Goal: Task Accomplishment & Management: Use online tool/utility

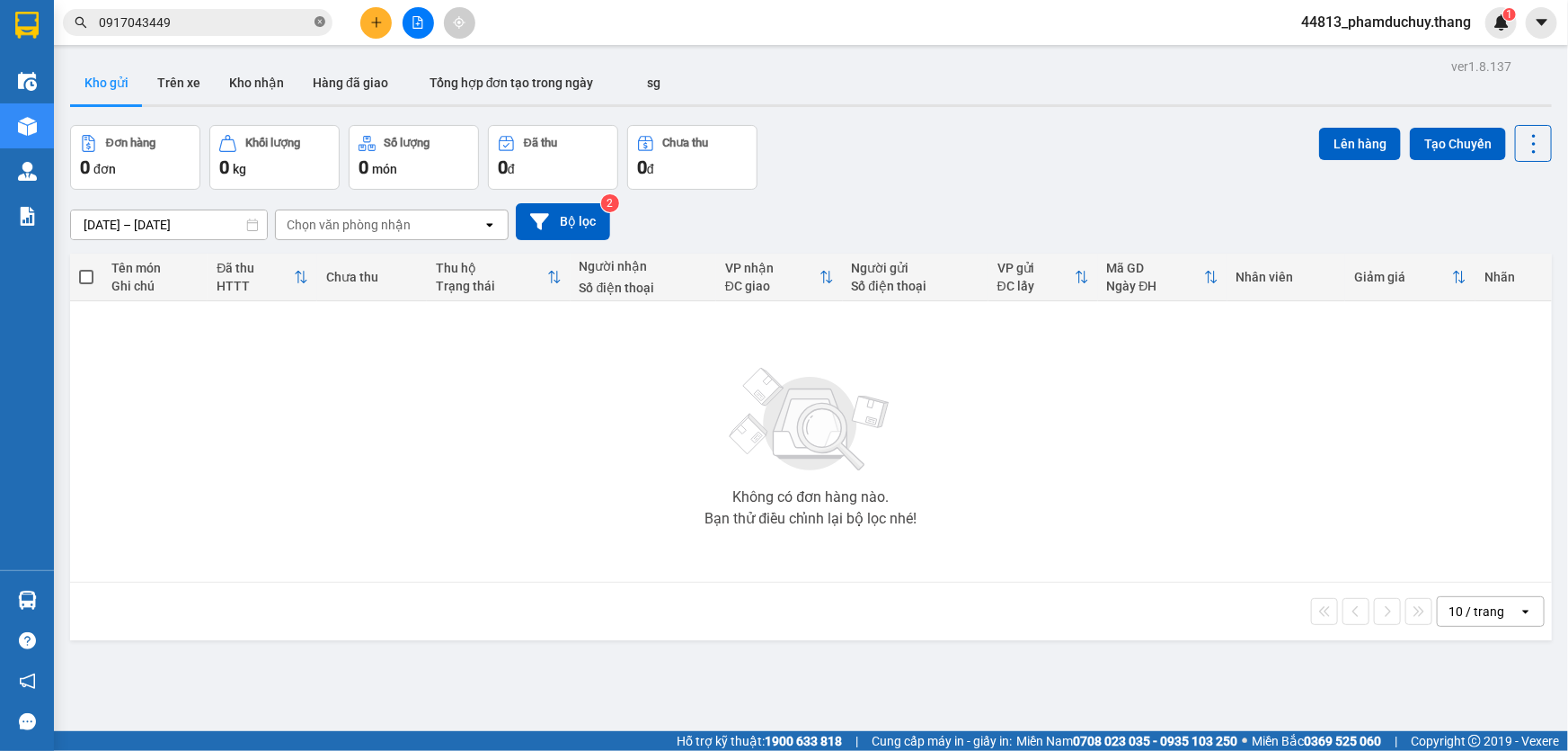
click at [319, 24] on icon "close-circle" at bounding box center [320, 21] width 11 height 11
click at [306, 23] on input "text" at bounding box center [204, 23] width 212 height 20
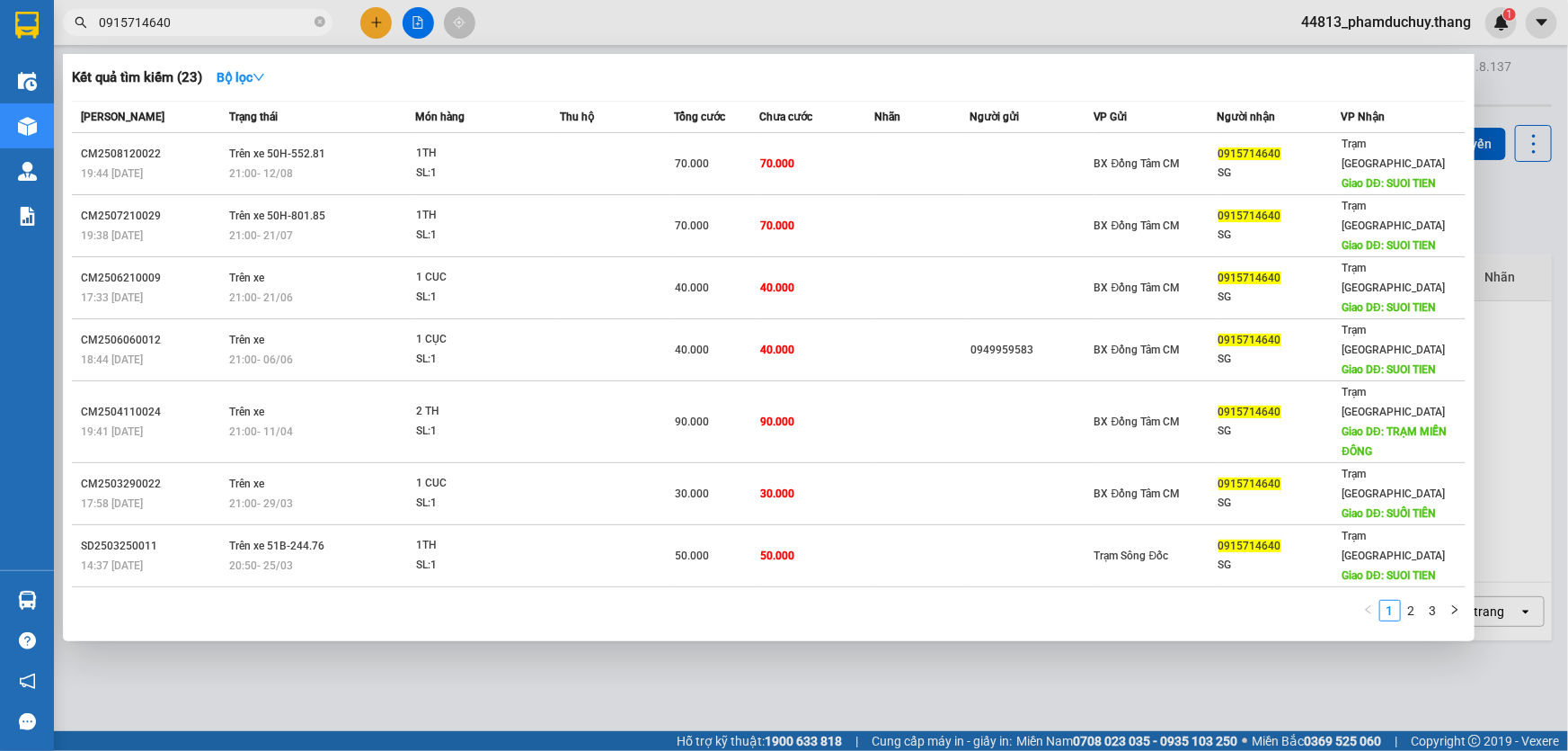
drag, startPoint x: 171, startPoint y: 25, endPoint x: 83, endPoint y: 25, distance: 88.0
click at [83, 25] on div "0915714640" at bounding box center [175, 22] width 350 height 27
type input "0915714640"
click at [317, 26] on icon "close-circle" at bounding box center [320, 21] width 11 height 11
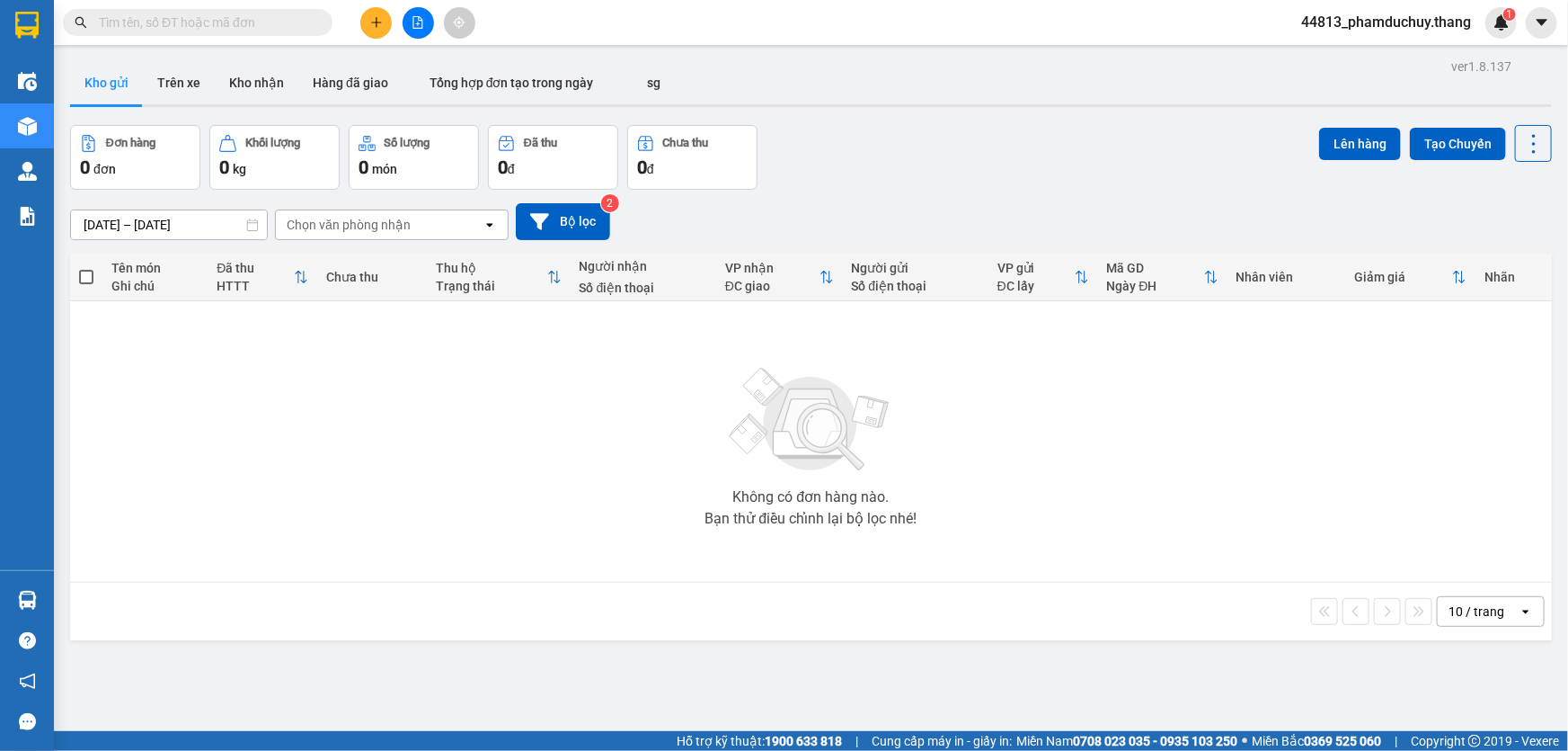
click at [270, 21] on input "text" at bounding box center [204, 23] width 212 height 20
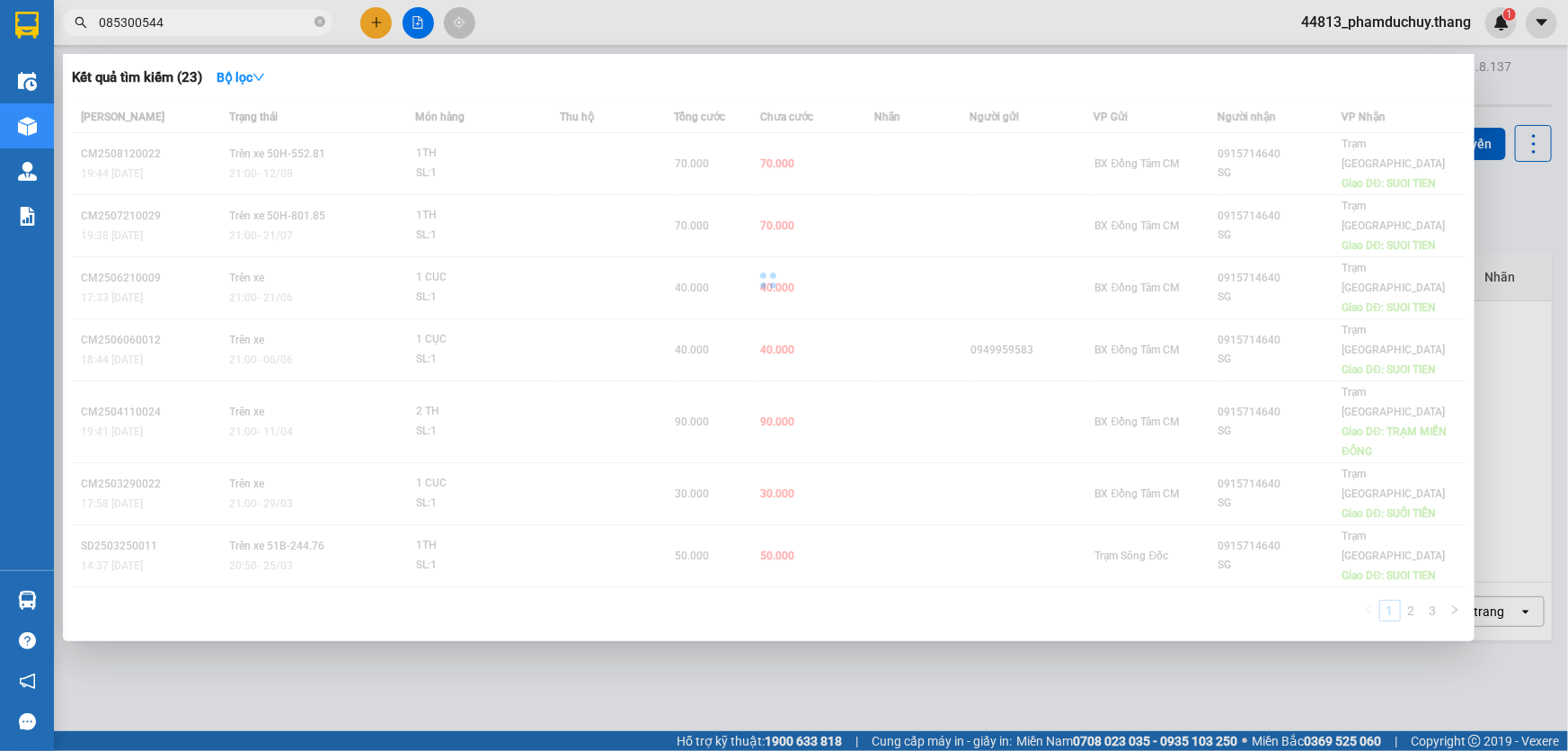
type input "0853005444"
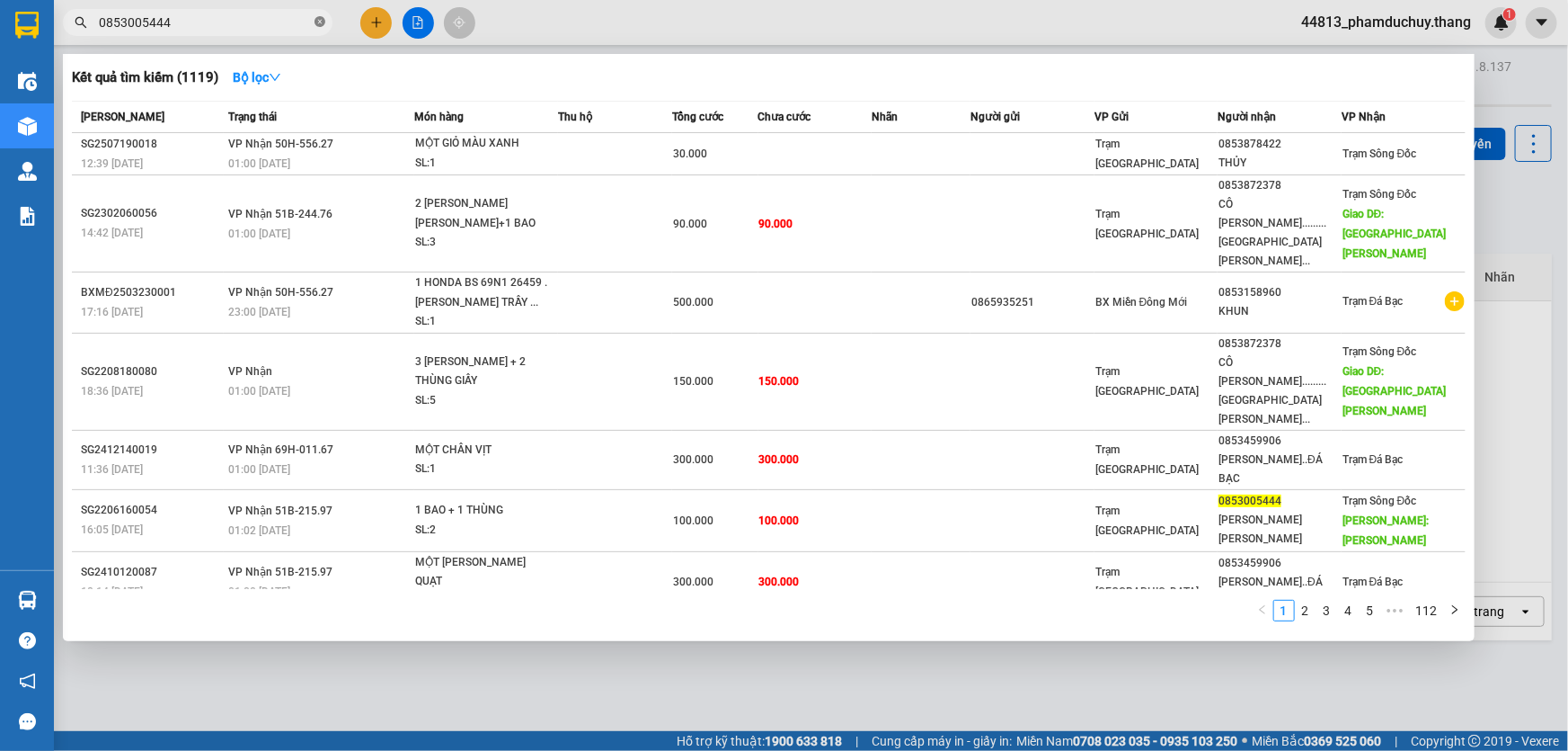
click at [317, 28] on span at bounding box center [320, 22] width 11 height 17
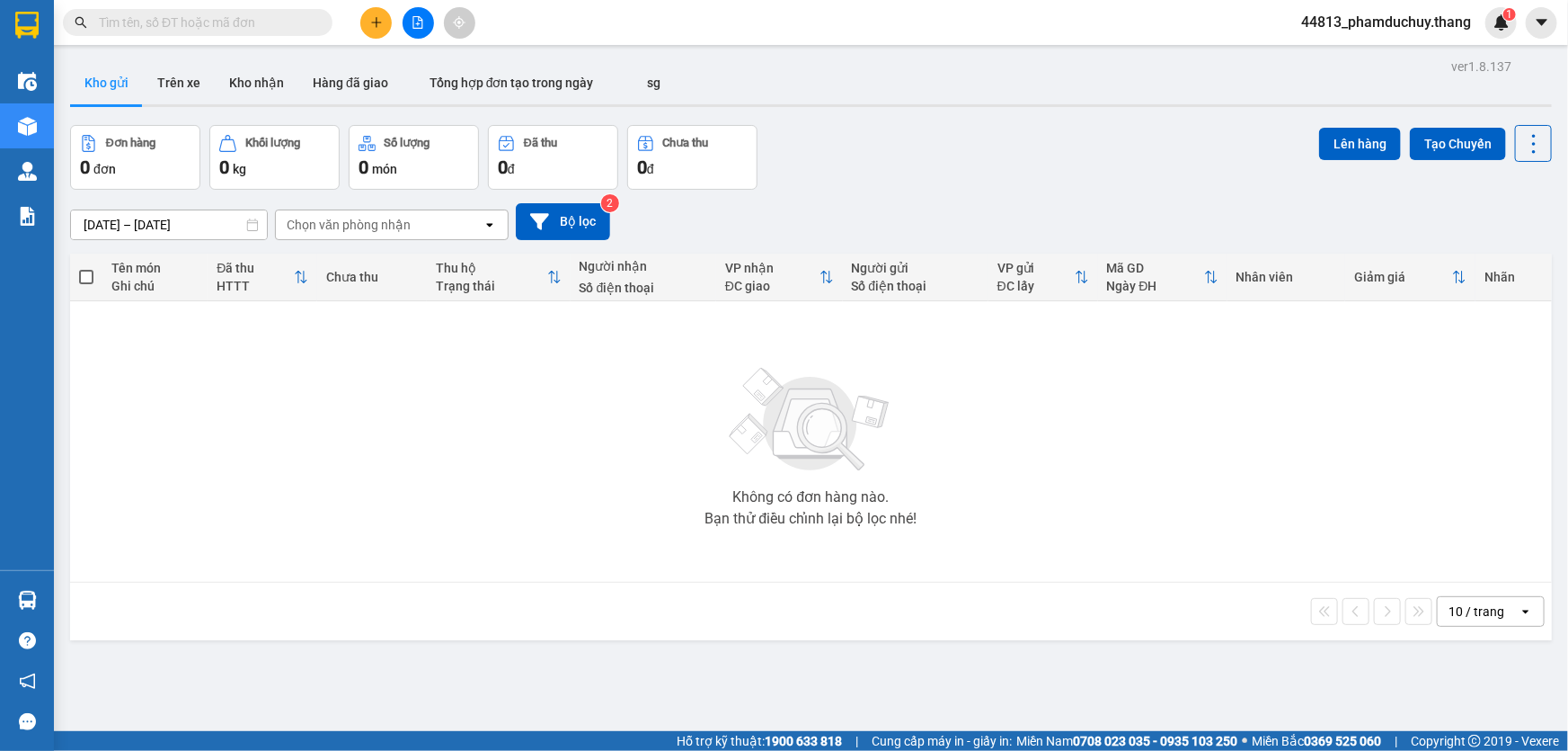
click at [286, 32] on input "text" at bounding box center [204, 23] width 212 height 20
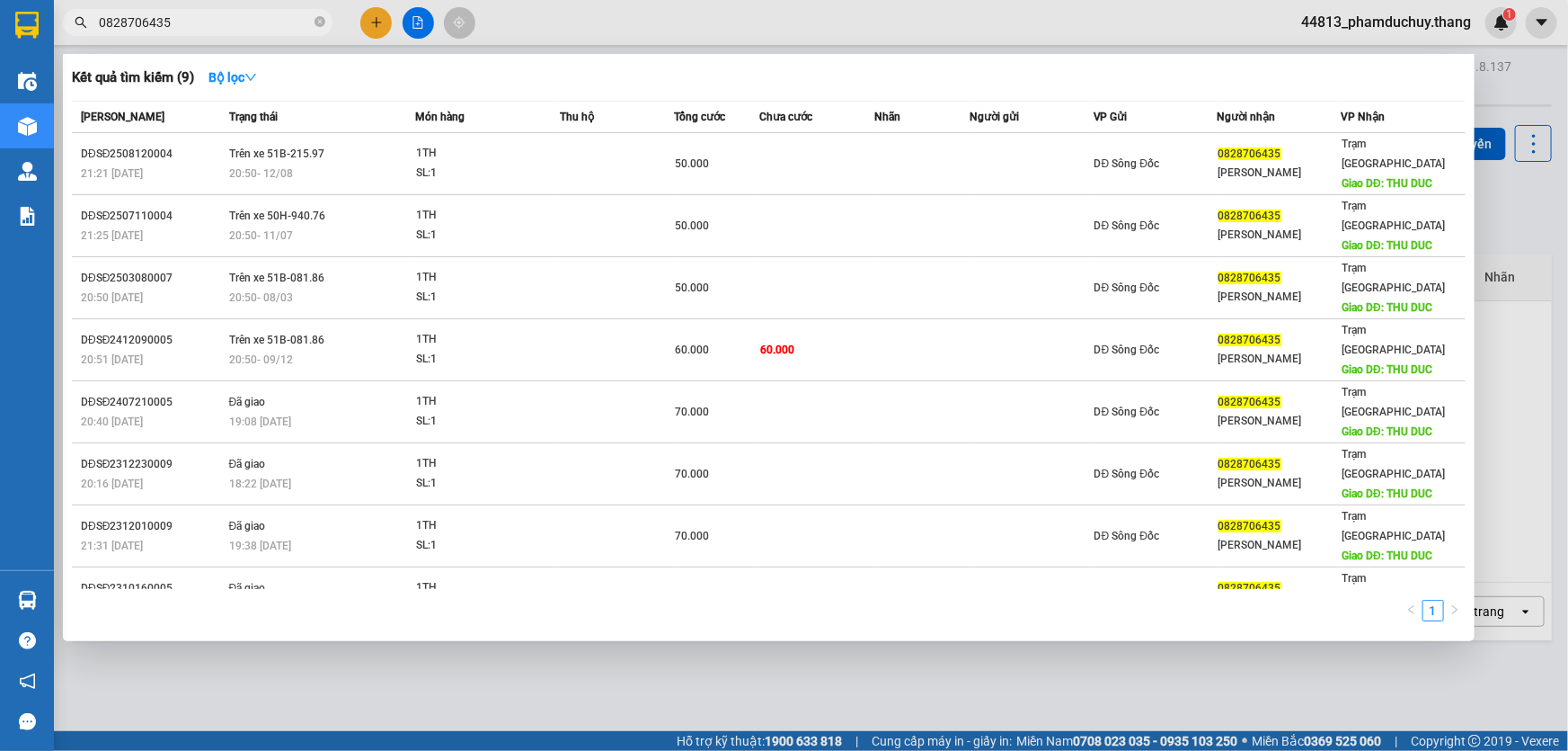
type input "0828706435"
